Goal: Task Accomplishment & Management: Complete application form

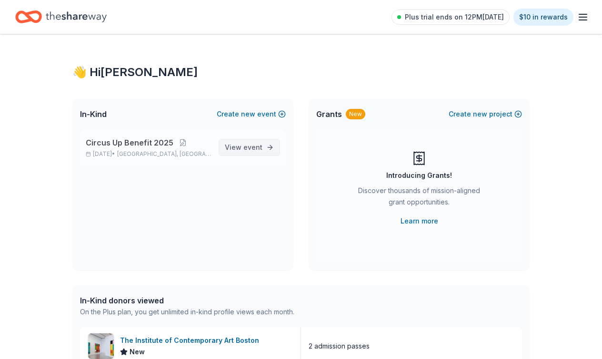
click at [252, 149] on span "event" at bounding box center [252, 147] width 19 height 8
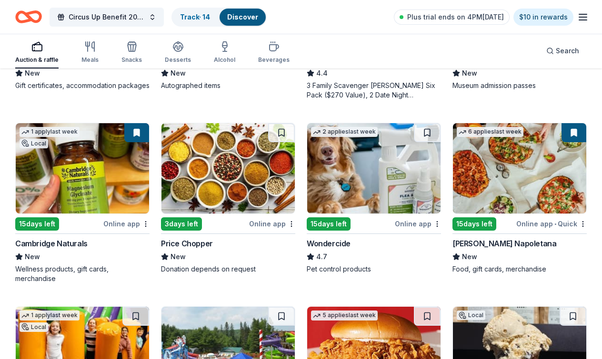
scroll to position [420, 0]
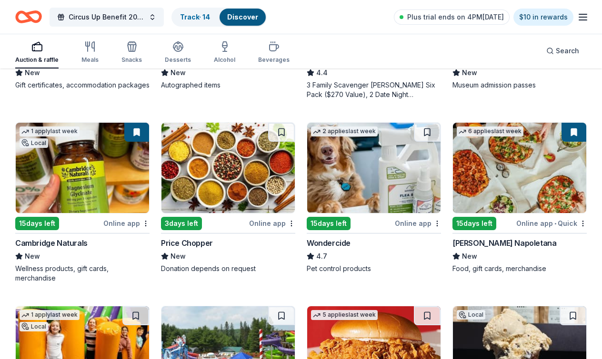
click at [63, 266] on div "Wellness products, gift cards, merchandise" at bounding box center [82, 273] width 134 height 19
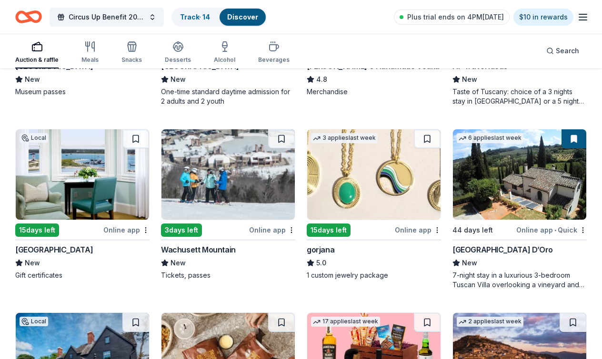
scroll to position [1866, 0]
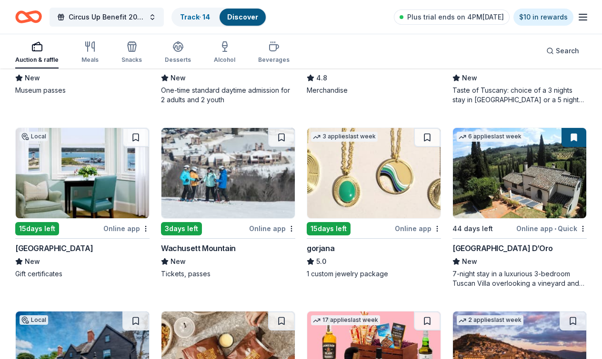
click at [188, 251] on div "Wachusett Mountain" at bounding box center [198, 248] width 75 height 11
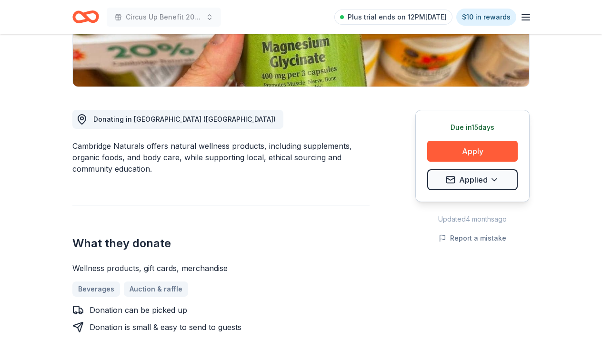
scroll to position [150, 0]
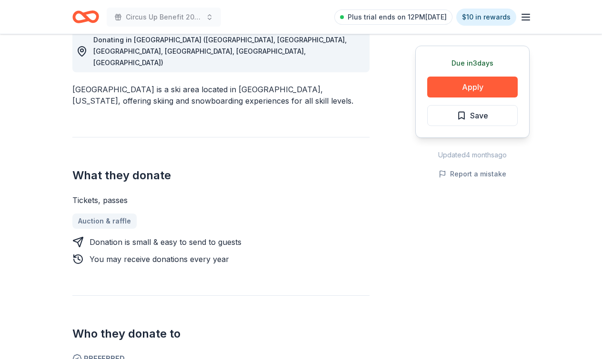
scroll to position [269, 0]
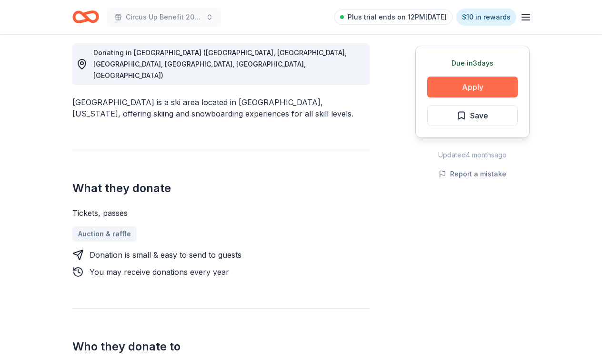
click at [460, 89] on button "Apply" at bounding box center [472, 87] width 90 height 21
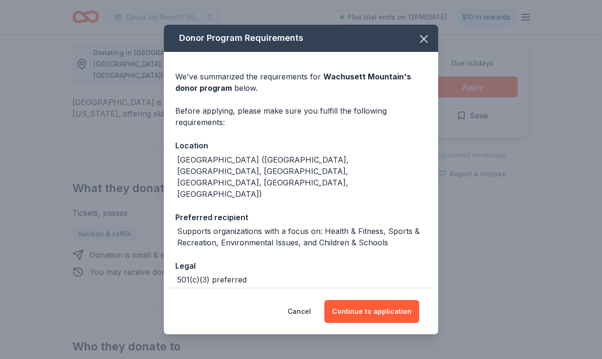
scroll to position [50, 0]
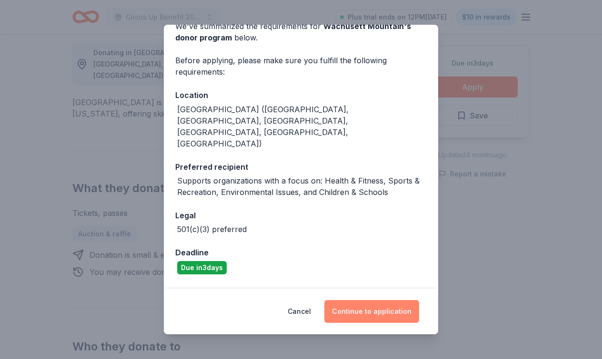
click at [350, 307] on button "Continue to application" at bounding box center [371, 311] width 95 height 23
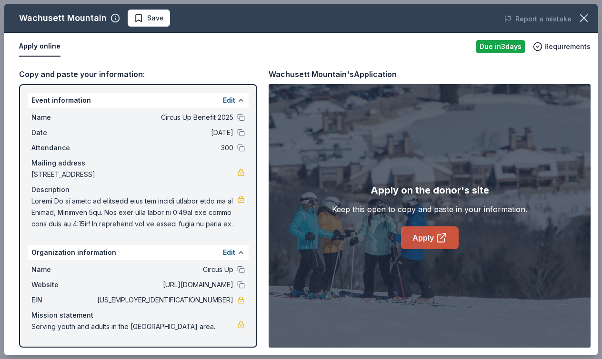
click at [430, 236] on link "Apply" at bounding box center [430, 238] width 58 height 23
